Goal: Task Accomplishment & Management: Manage account settings

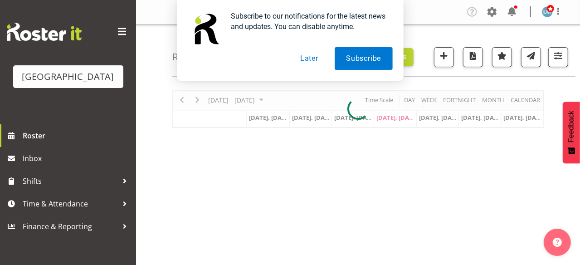
click at [310, 57] on button "Later" at bounding box center [309, 58] width 41 height 23
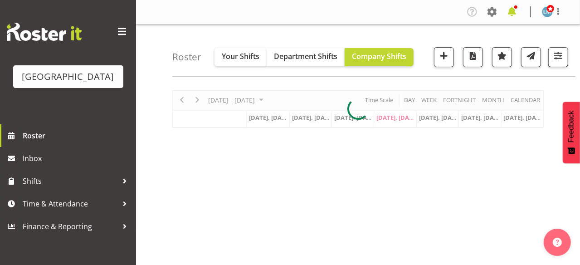
click at [514, 15] on span at bounding box center [512, 12] width 15 height 15
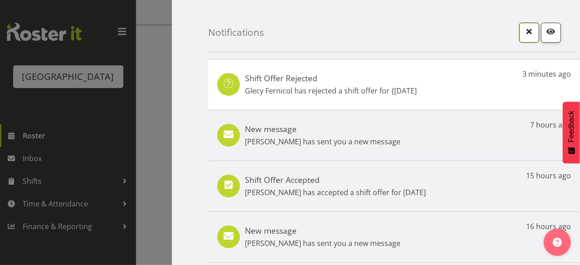
click at [523, 33] on span "button" at bounding box center [529, 31] width 12 height 12
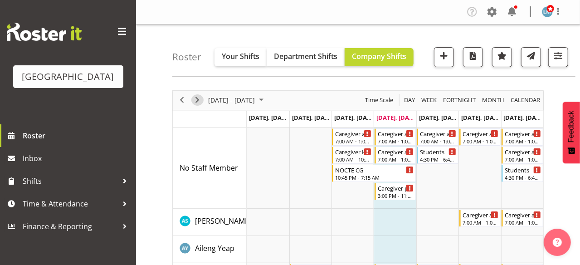
click at [197, 100] on span "Next" at bounding box center [197, 99] width 11 height 11
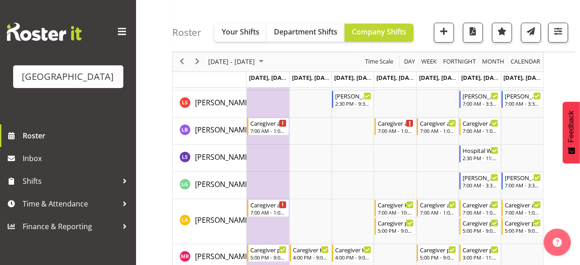
scroll to position [1883, 0]
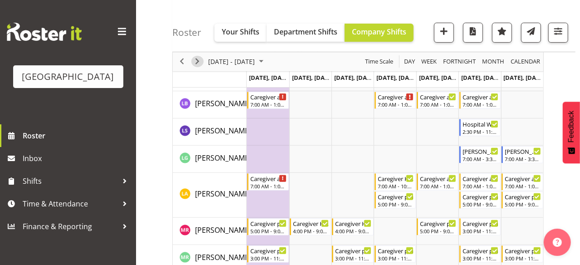
click at [198, 62] on span "Next" at bounding box center [197, 61] width 11 height 11
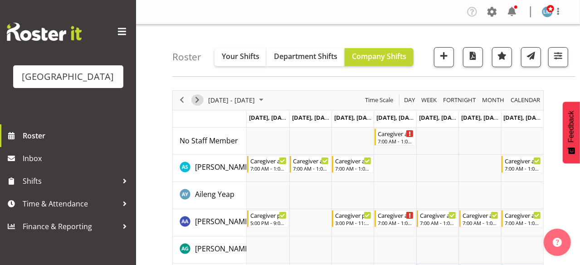
click at [199, 100] on span "Next" at bounding box center [197, 99] width 11 height 11
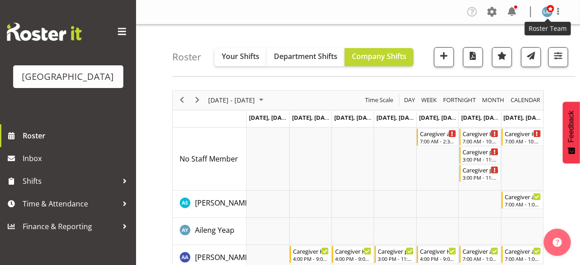
click at [549, 12] on span at bounding box center [550, 8] width 7 height 7
click at [515, 45] on link "Log Out" at bounding box center [520, 47] width 87 height 16
